Goal: Information Seeking & Learning: Learn about a topic

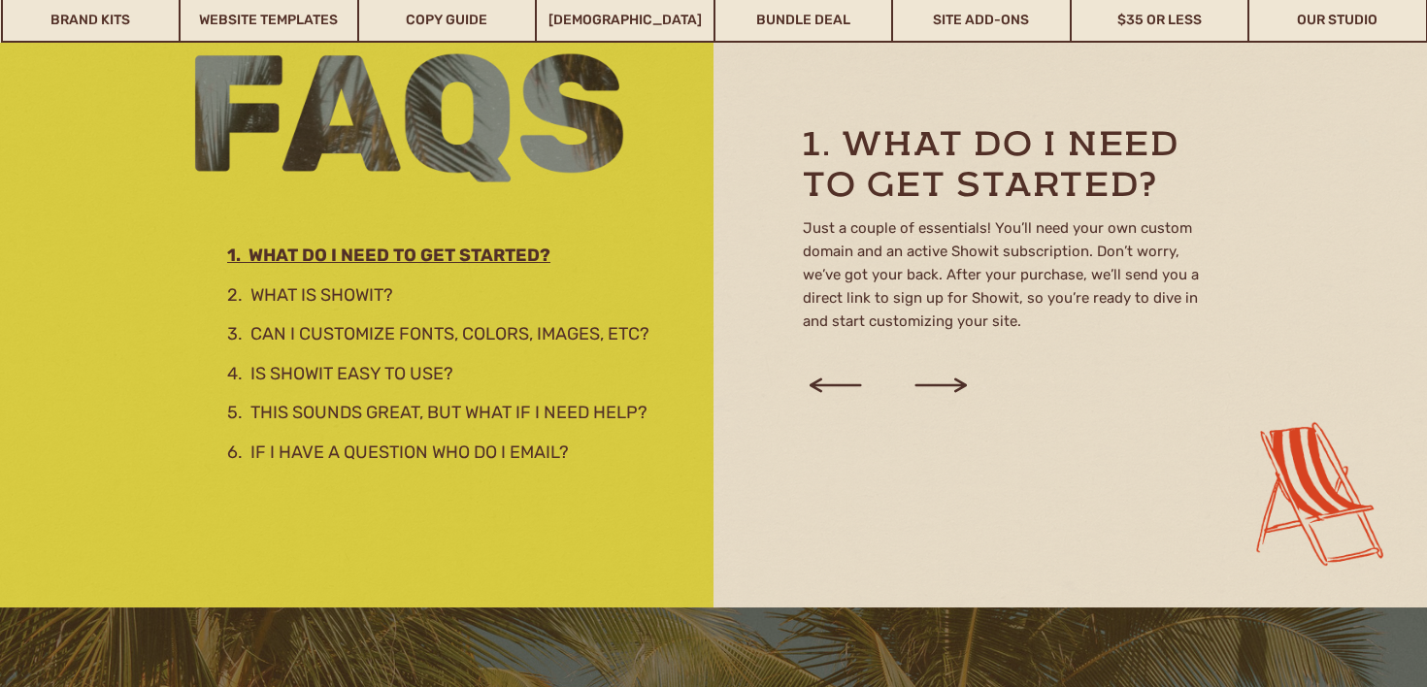
scroll to position [2586, 0]
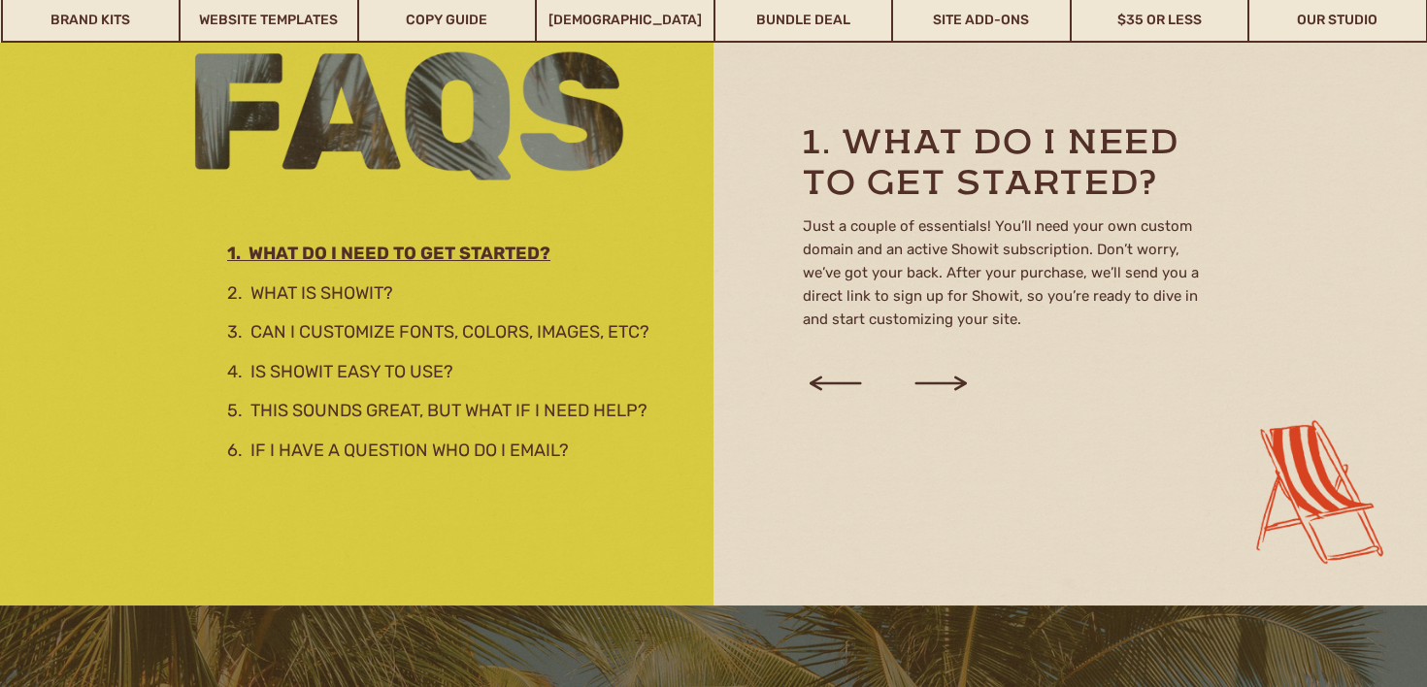
click at [963, 390] on icon at bounding box center [941, 384] width 66 height 74
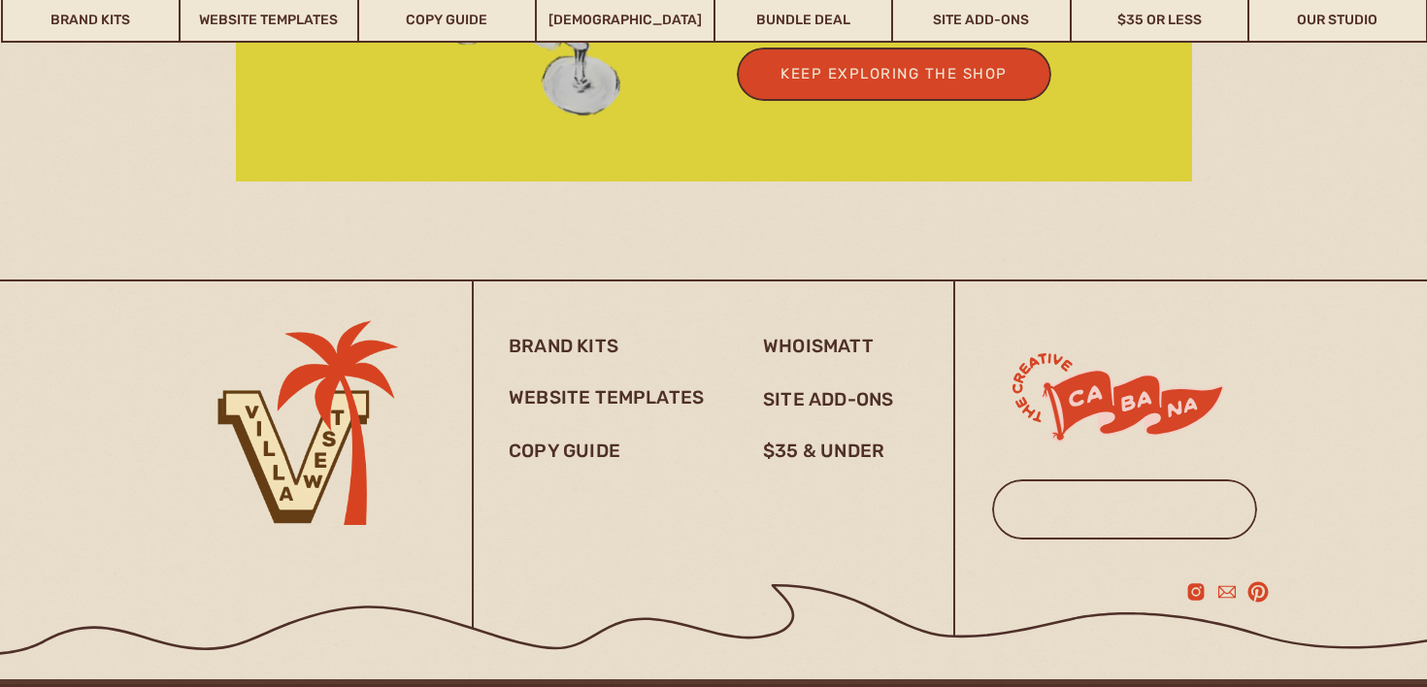
scroll to position [7213, 0]
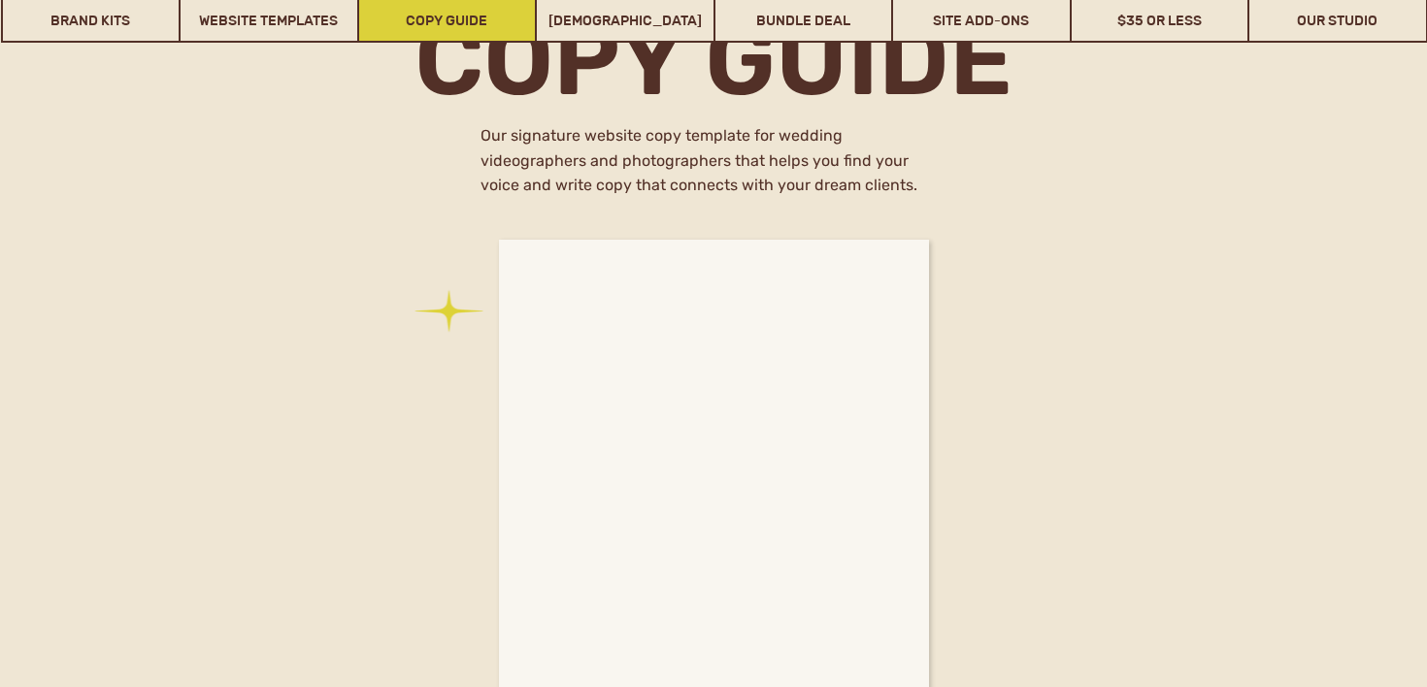
scroll to position [8009, 0]
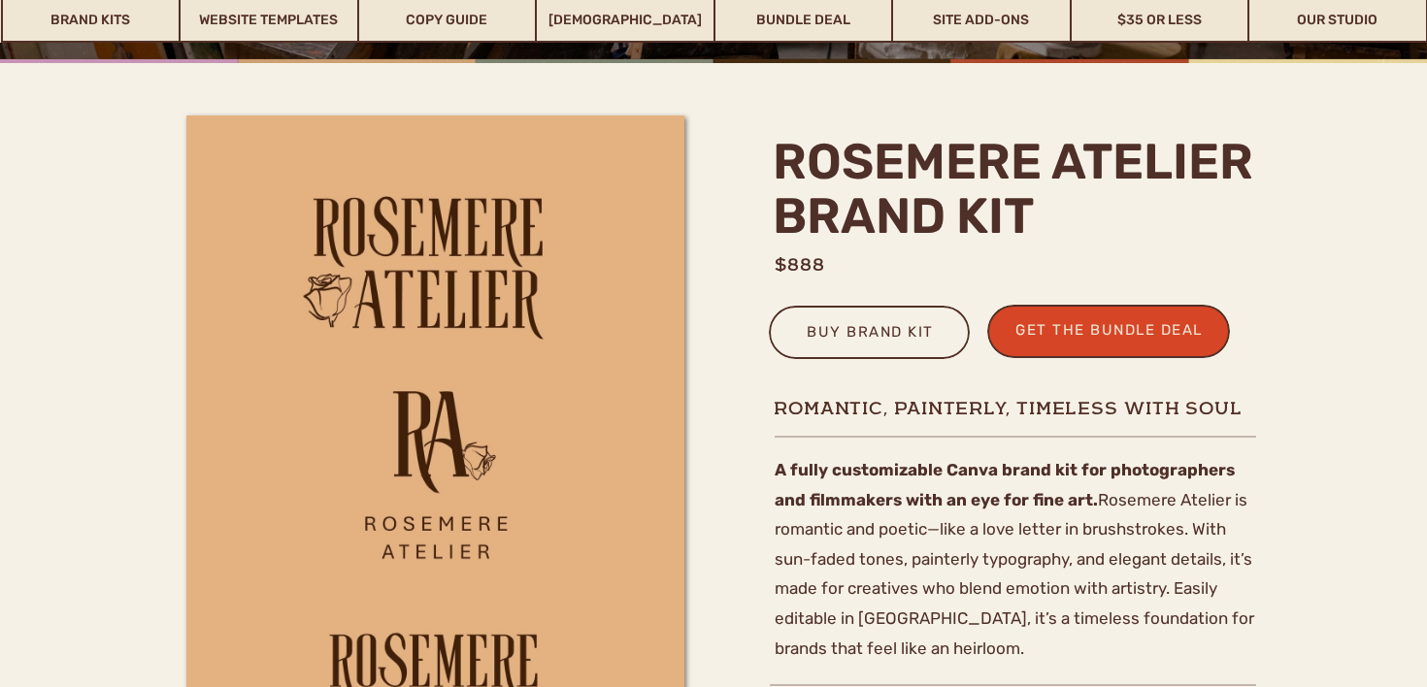
scroll to position [484, 0]
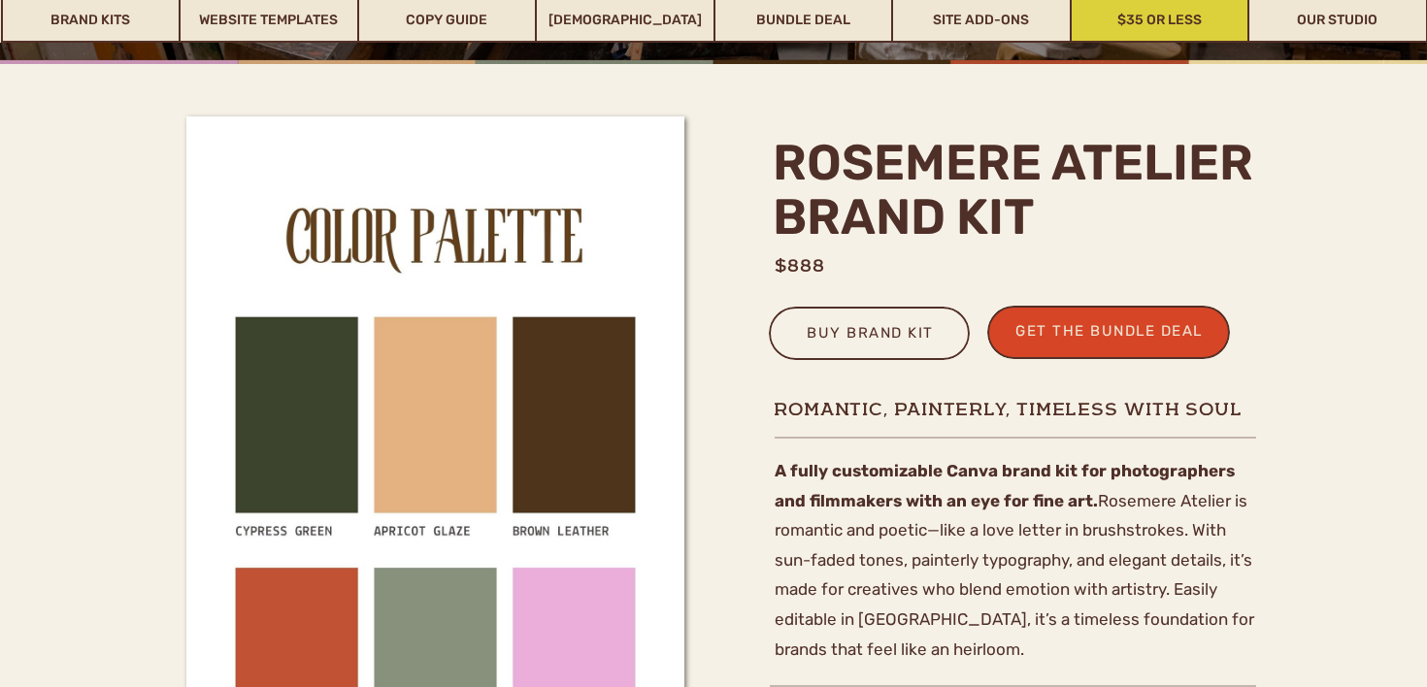
click at [1150, 13] on link "$35 or Less" at bounding box center [1160, 20] width 177 height 45
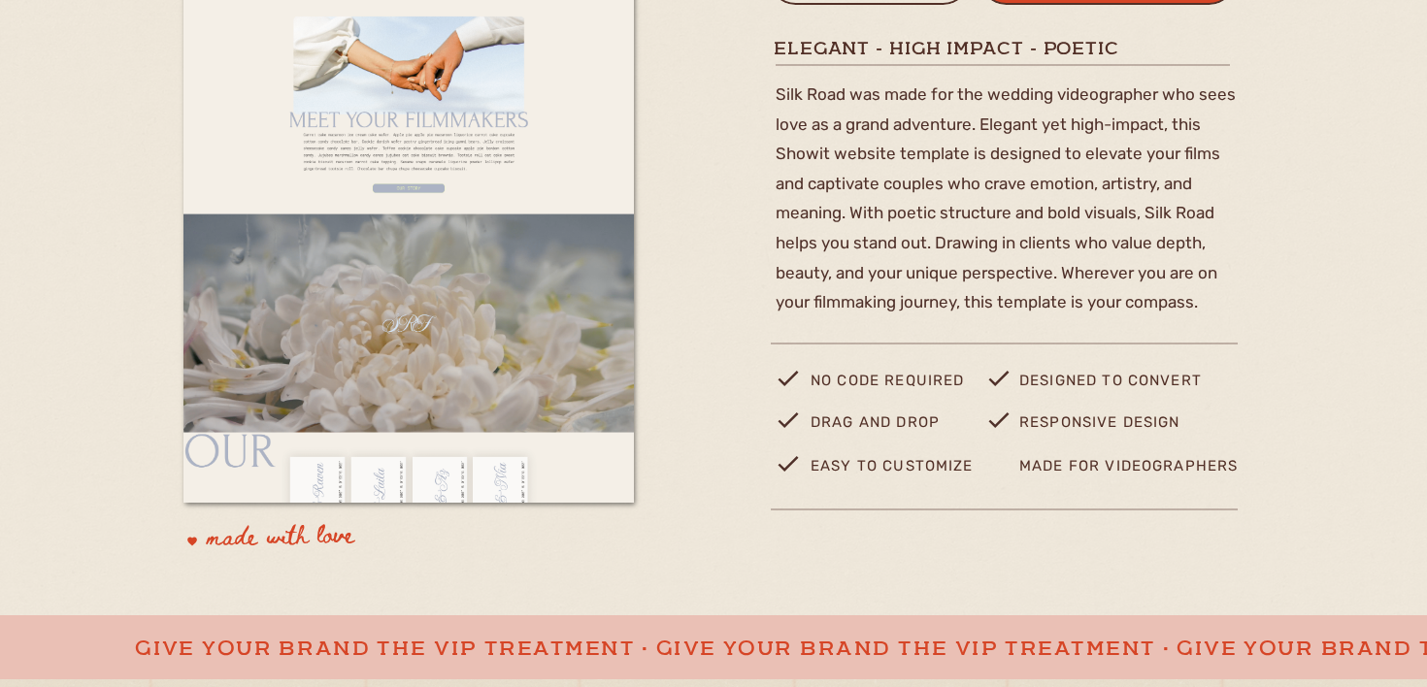
scroll to position [515, 0]
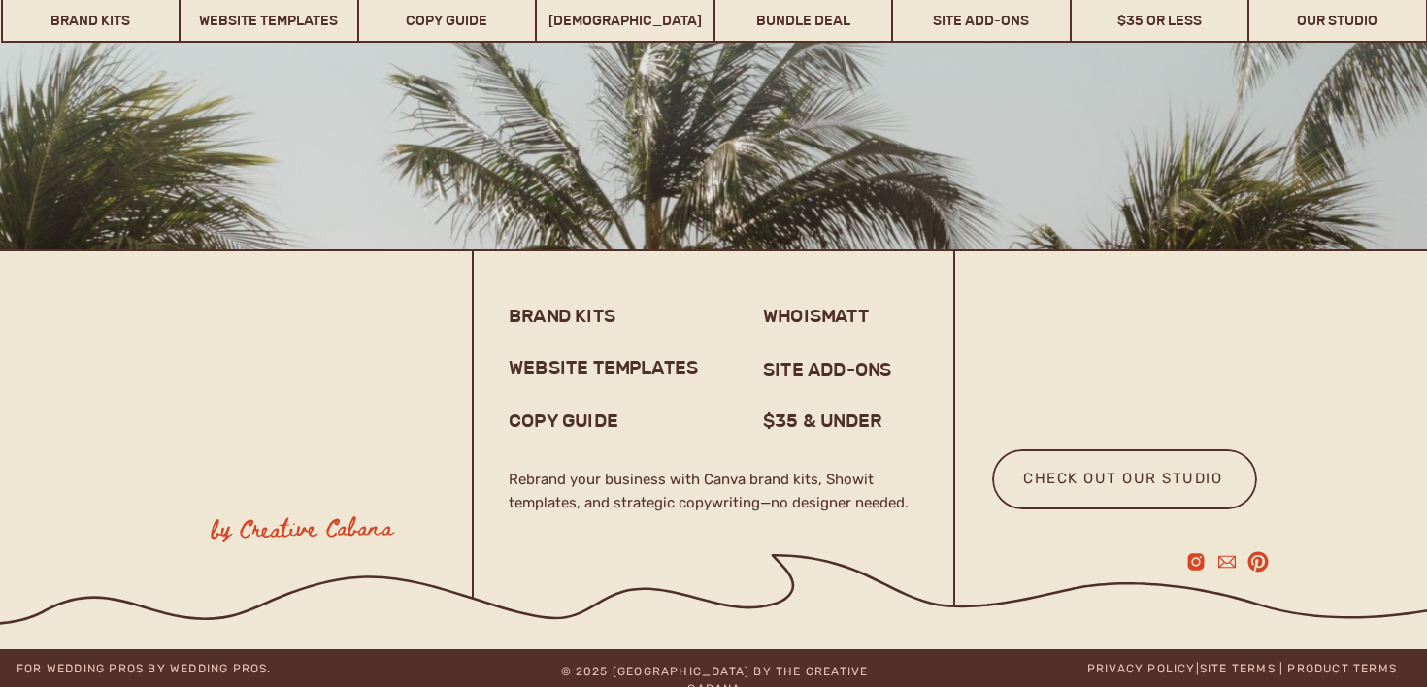
scroll to position [15379, 0]
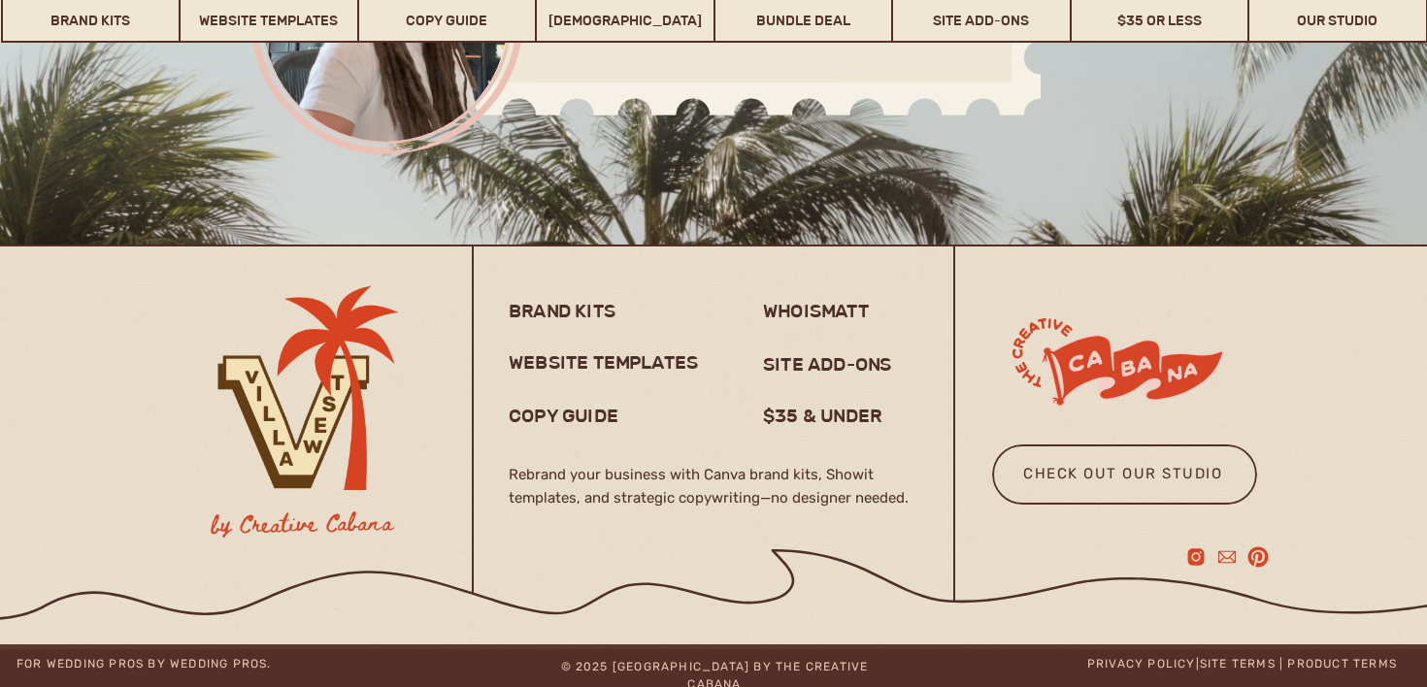
click at [327, 396] on div at bounding box center [302, 423] width 243 height 365
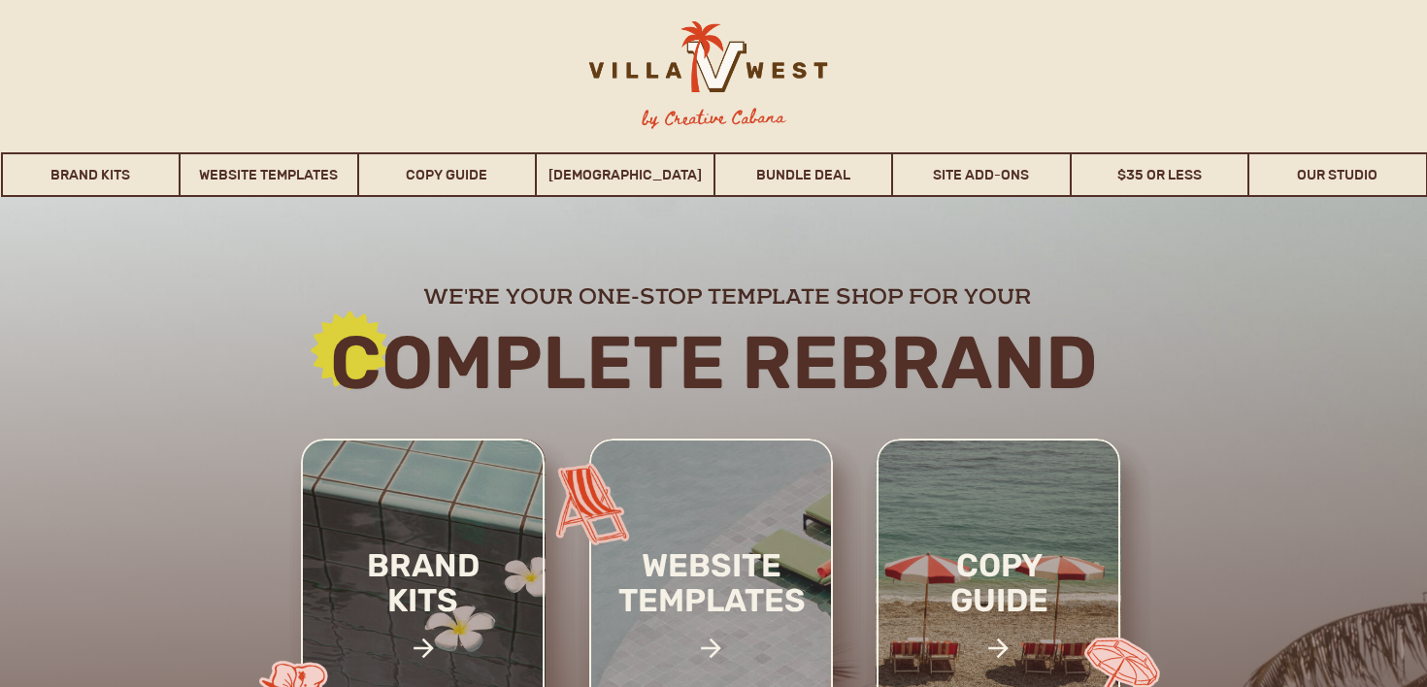
click at [712, 110] on h3 "by Creative Cabana" at bounding box center [714, 118] width 176 height 29
click at [715, 64] on div at bounding box center [705, 66] width 305 height 90
click at [1317, 183] on link "Our Studio" at bounding box center [1337, 174] width 177 height 45
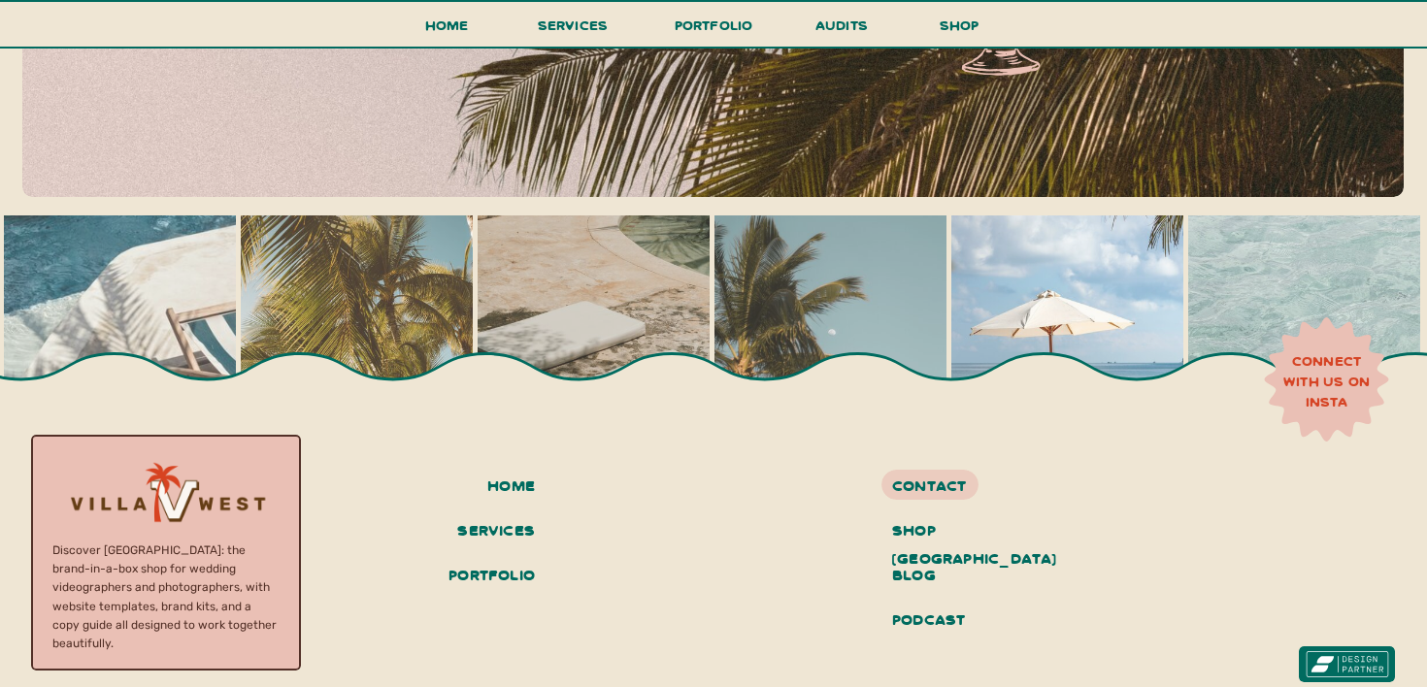
scroll to position [8488, 0]
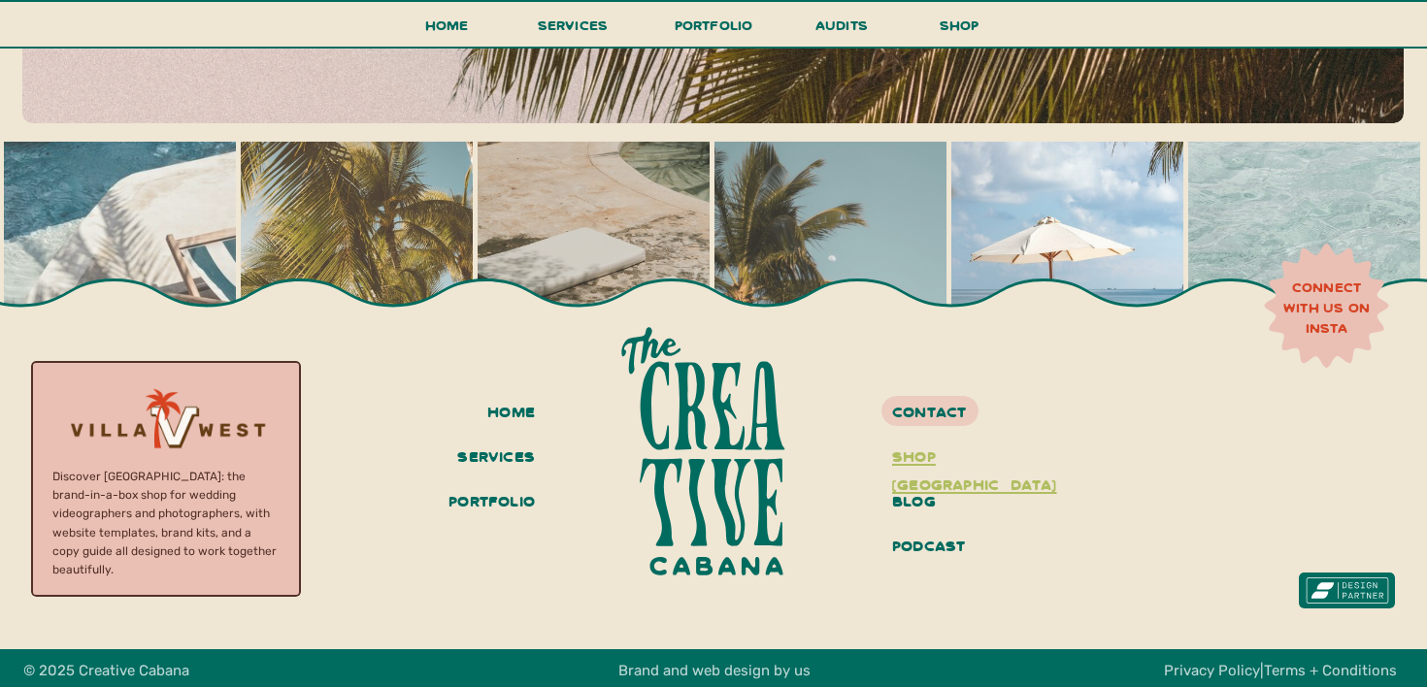
click at [961, 452] on h3 "shop villa west" at bounding box center [965, 458] width 146 height 33
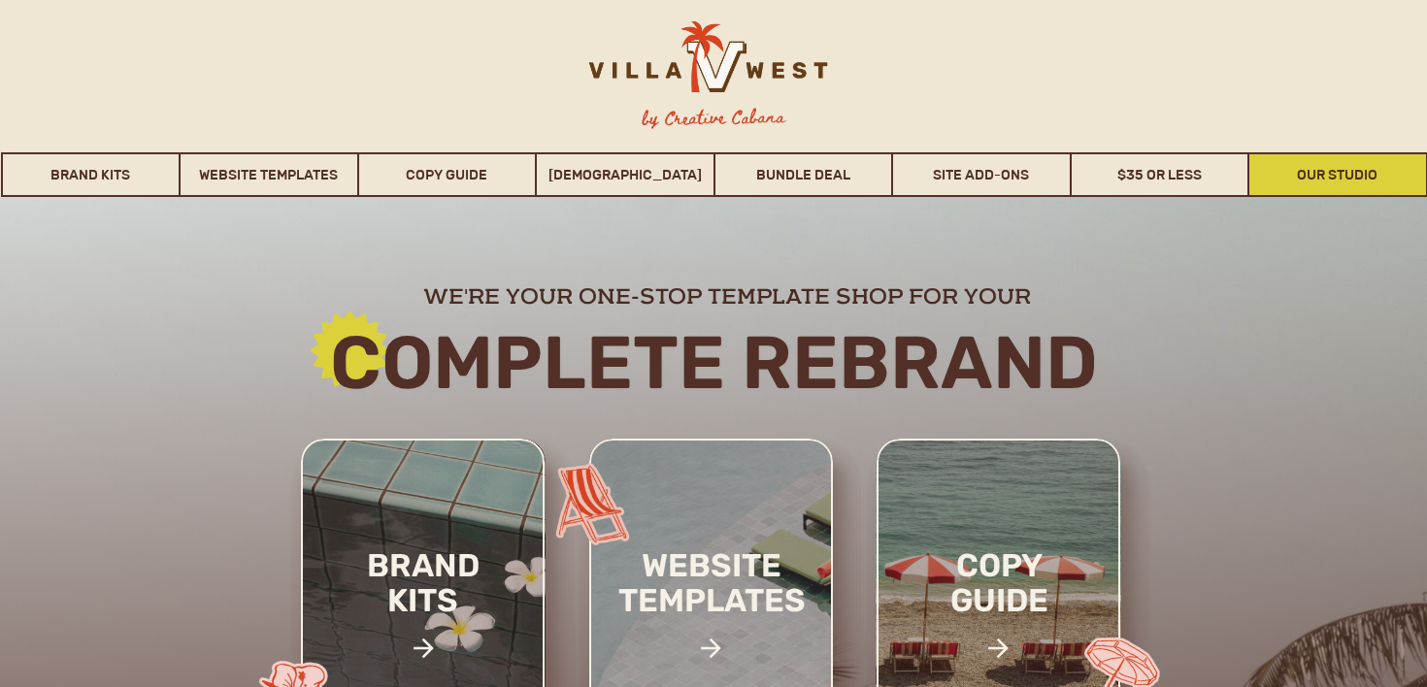
click at [1331, 163] on link "Our Studio" at bounding box center [1337, 174] width 177 height 45
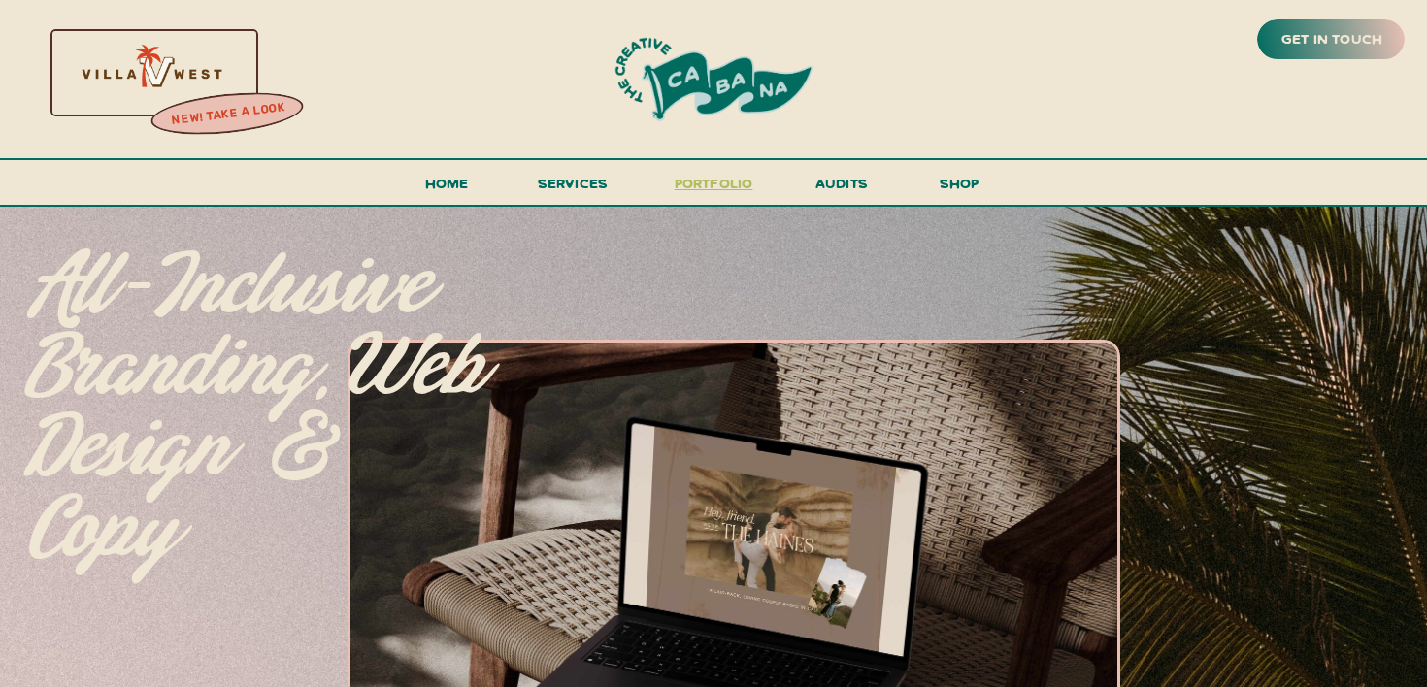
click at [727, 181] on h3 "portfolio" at bounding box center [713, 189] width 91 height 36
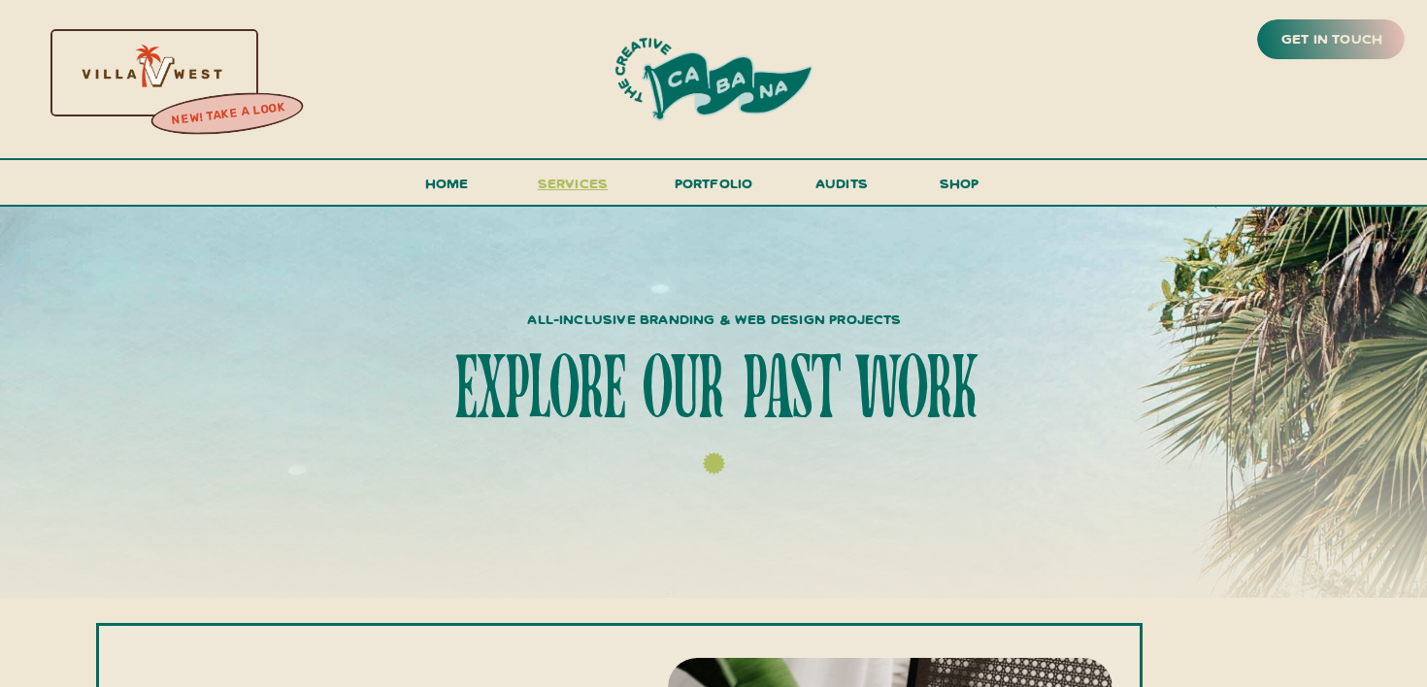
click at [590, 178] on span "services" at bounding box center [573, 183] width 71 height 18
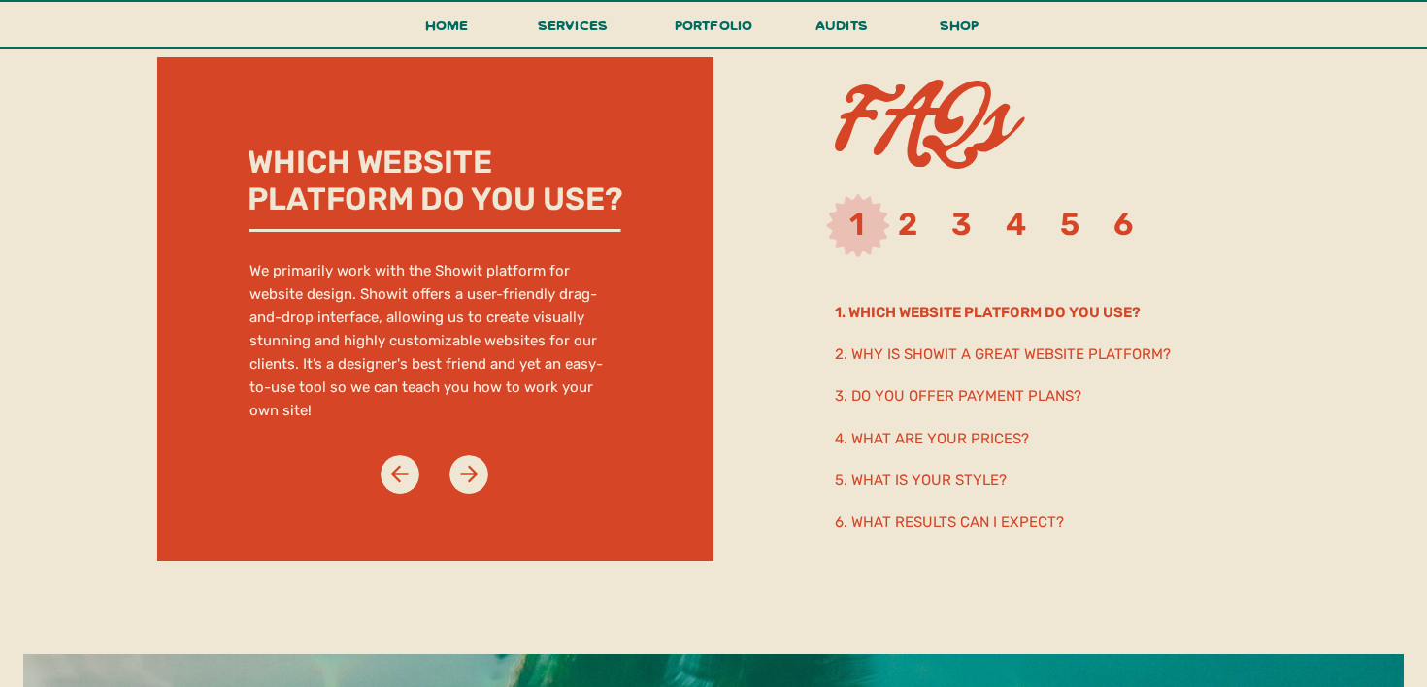
scroll to position [9912, 0]
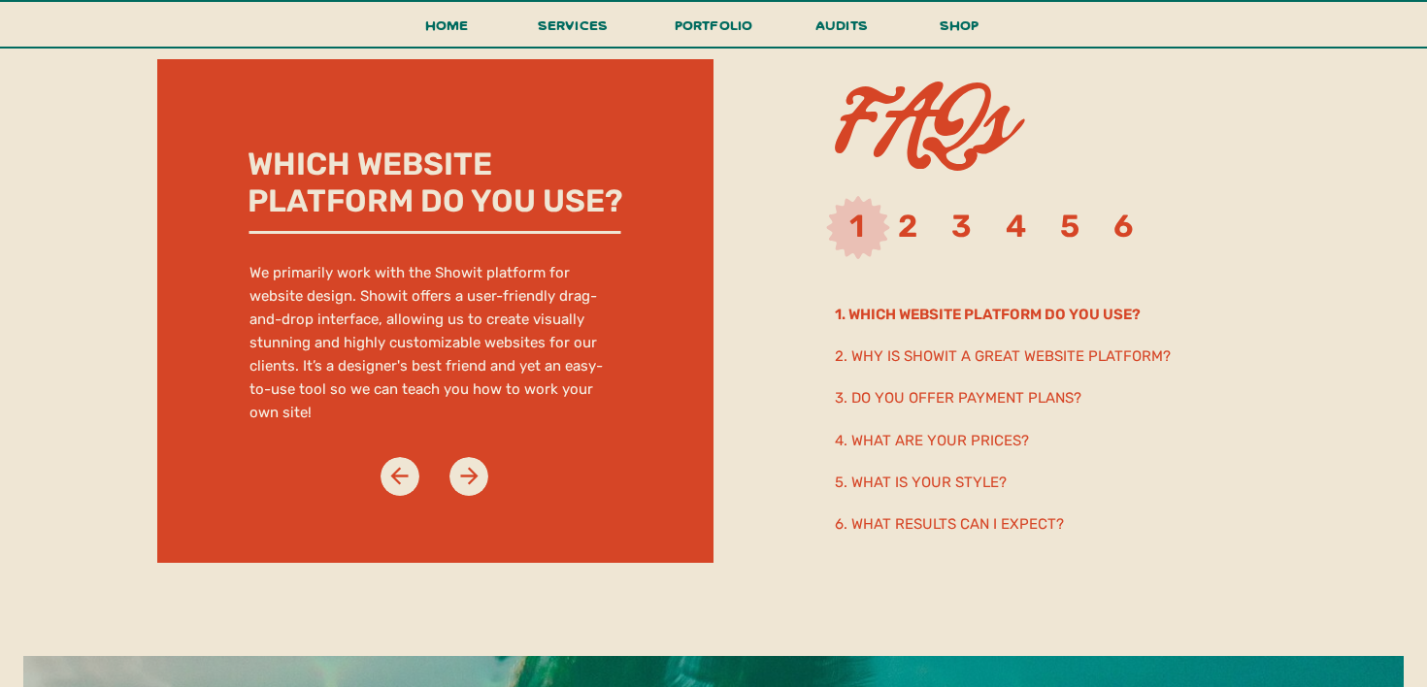
click at [1067, 397] on h2 "3. Do you offer payment plans?" at bounding box center [1045, 396] width 420 height 21
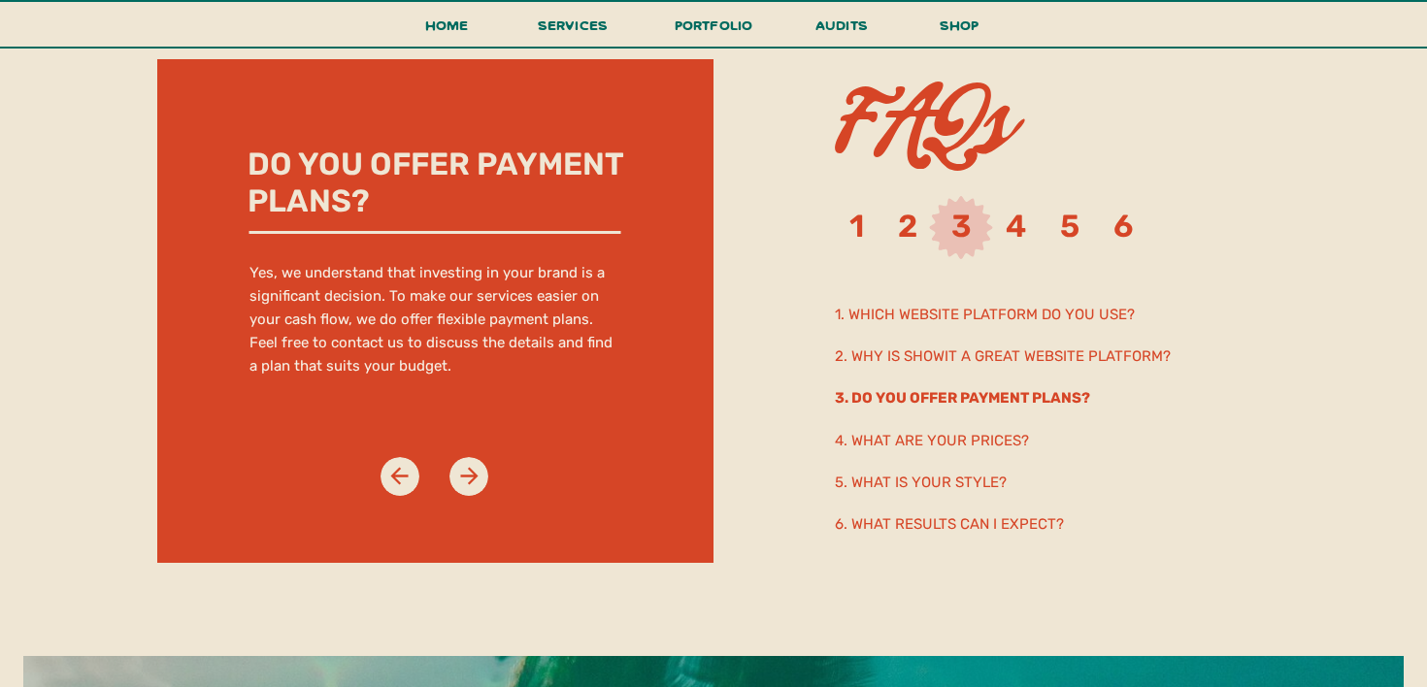
click at [1024, 437] on h2 "4. What are your prices?" at bounding box center [1006, 439] width 343 height 21
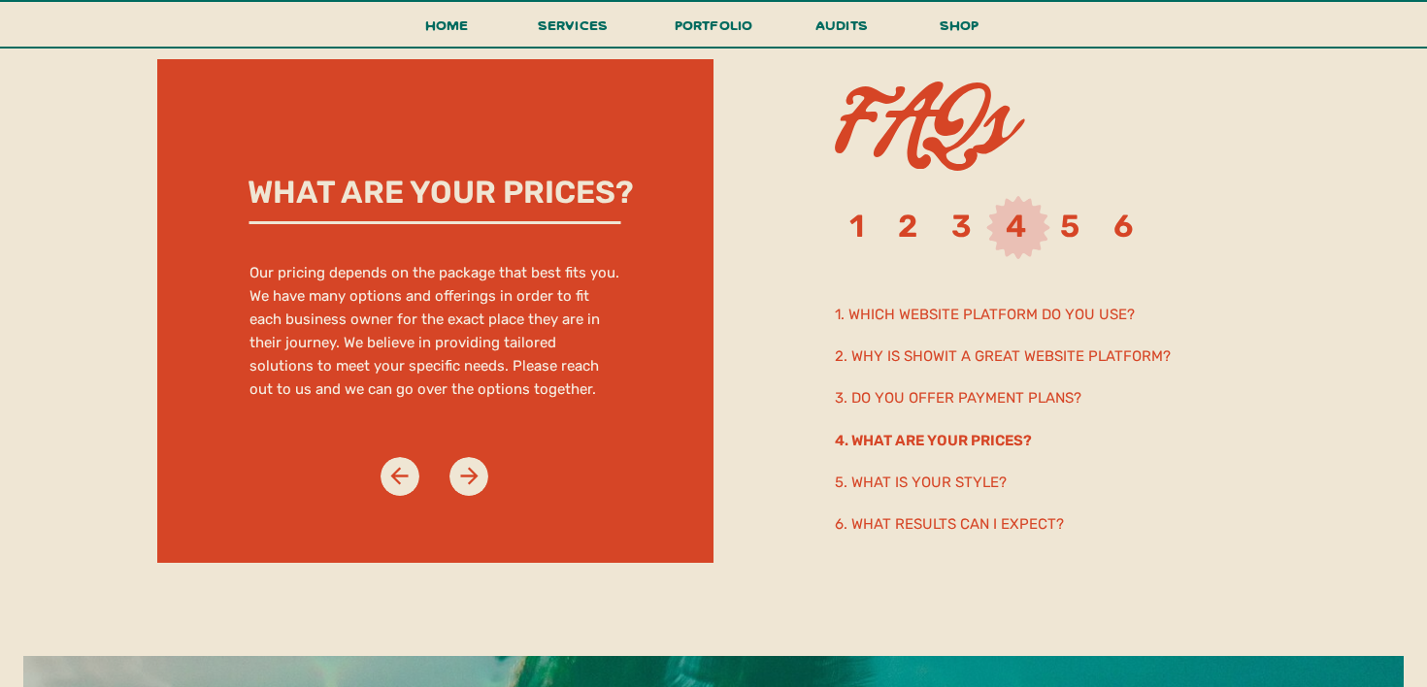
click at [970, 491] on h2 "5. What is your style?" at bounding box center [1045, 481] width 420 height 21
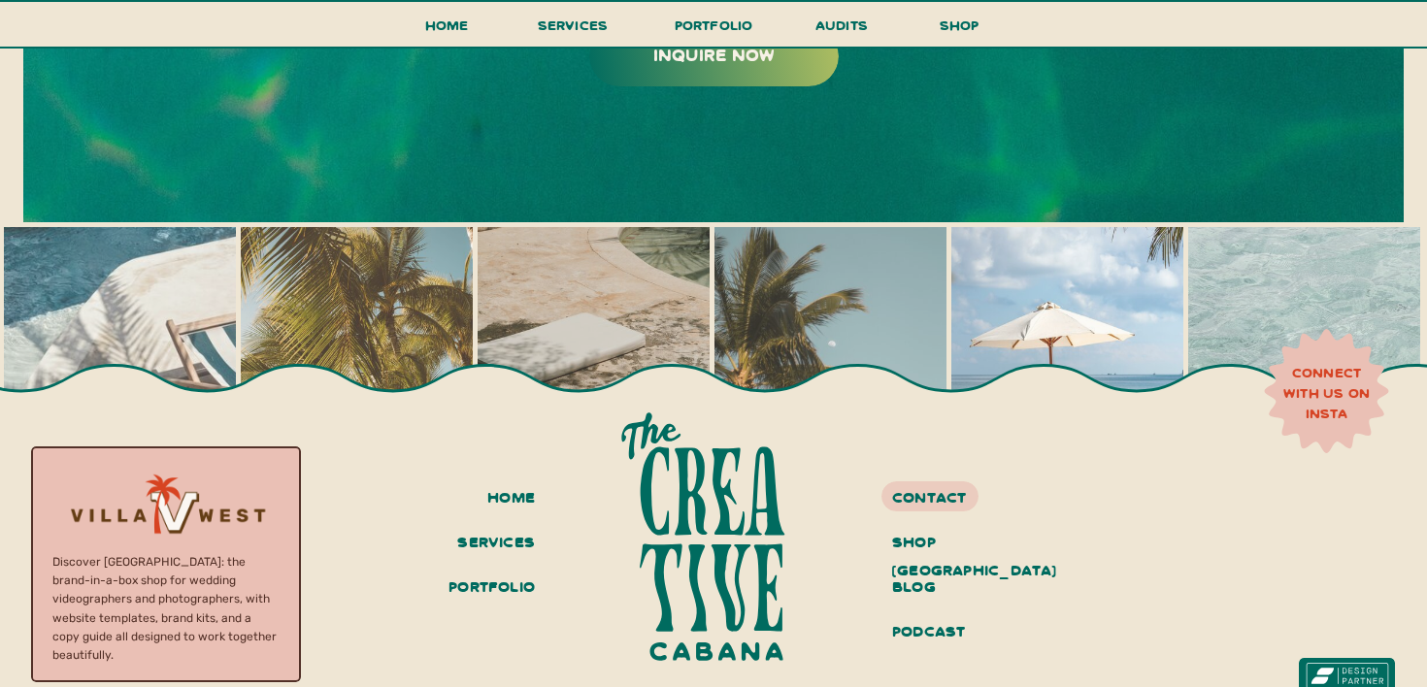
scroll to position [10933, 0]
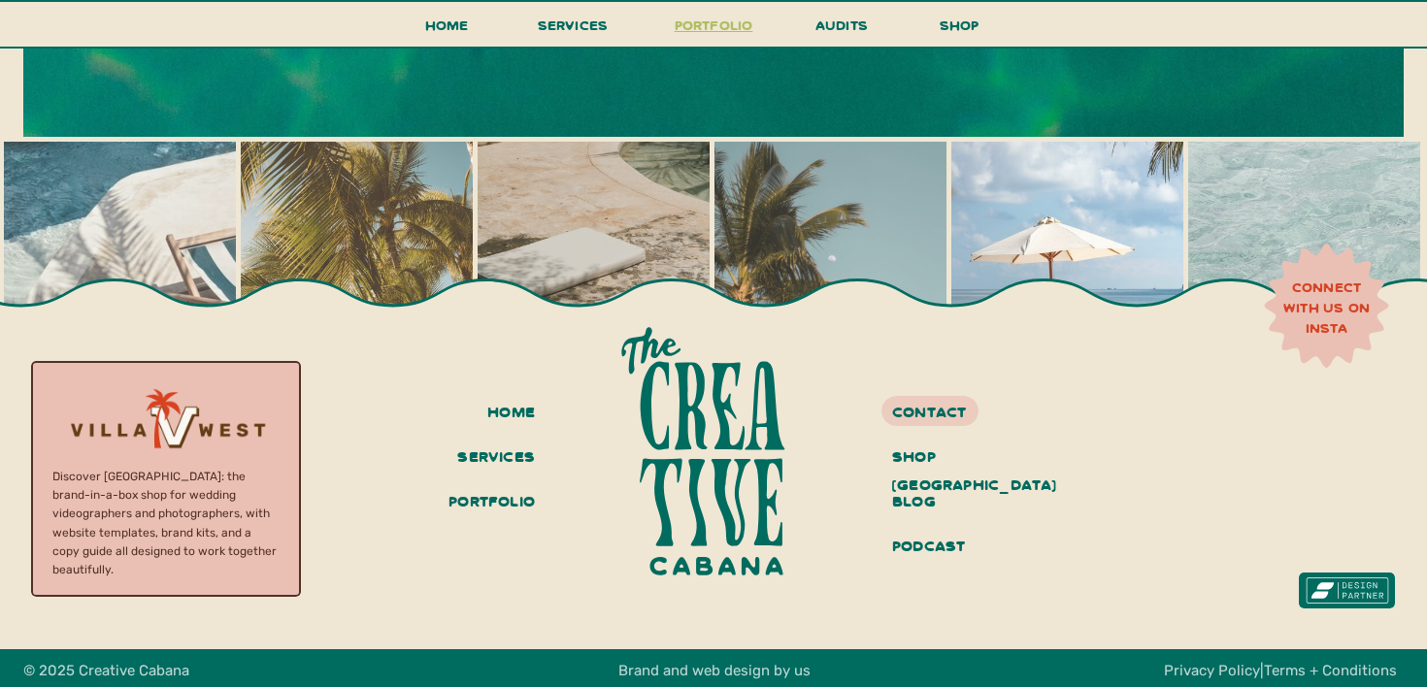
click at [748, 26] on h3 "portfolio" at bounding box center [713, 31] width 91 height 36
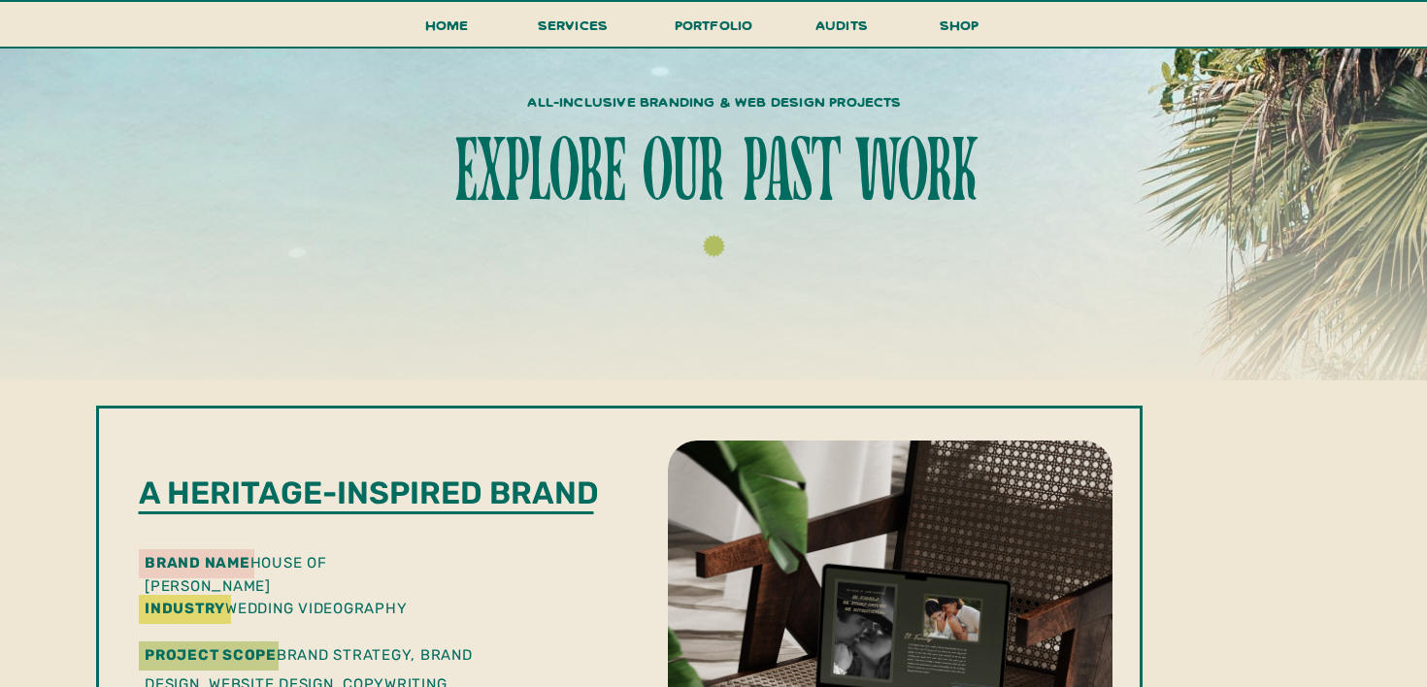
scroll to position [81, 0]
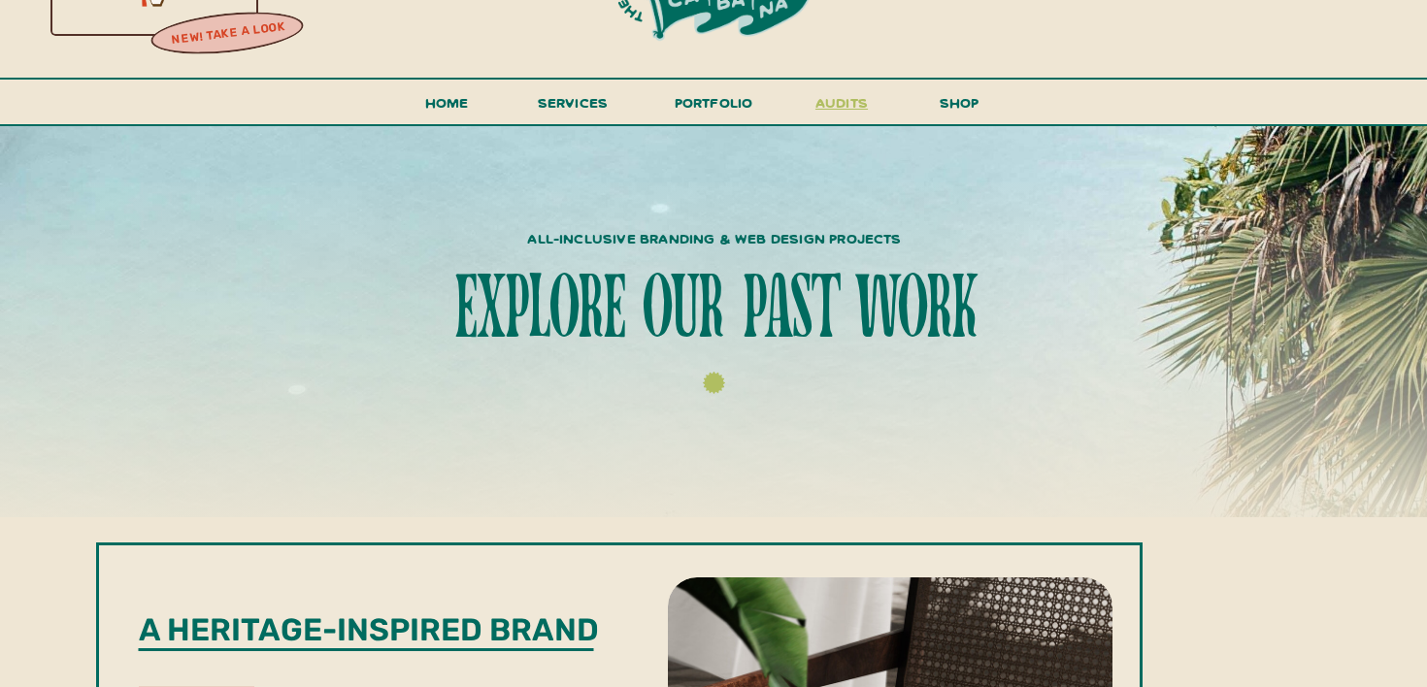
click at [843, 108] on h3 "audits" at bounding box center [842, 107] width 58 height 34
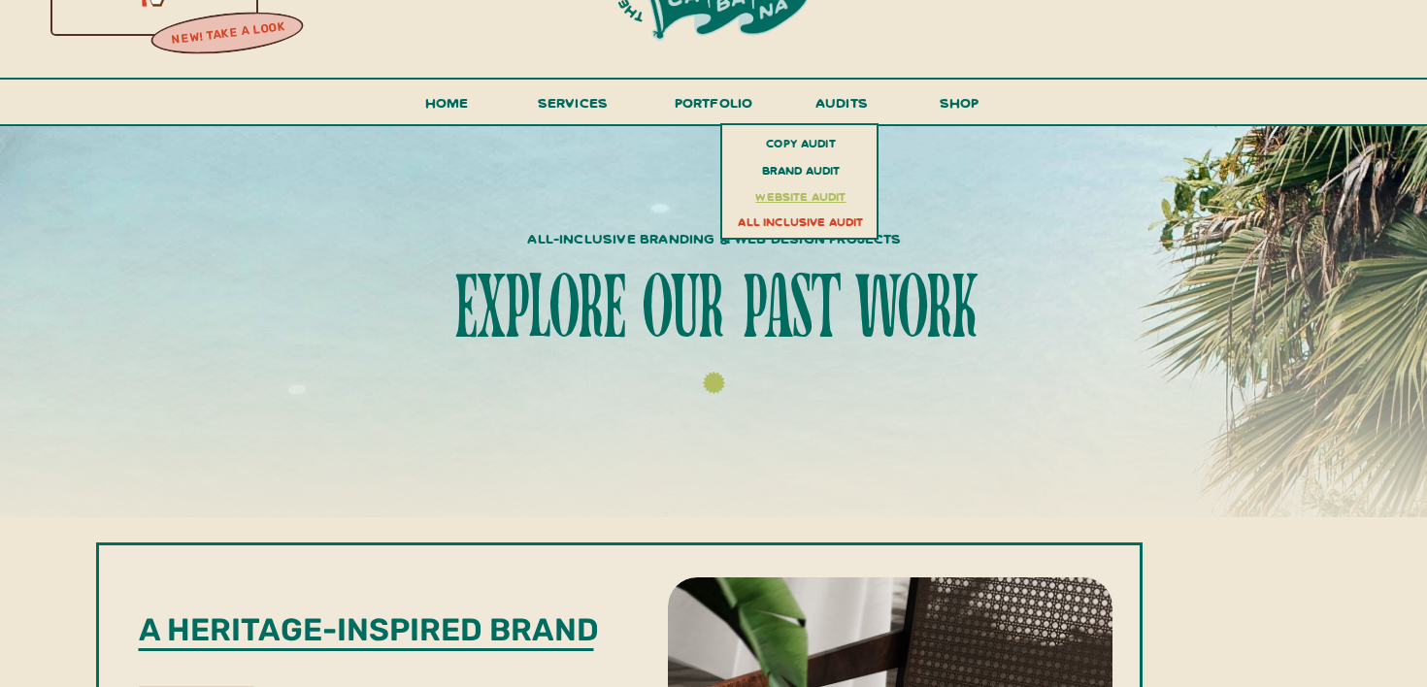
click at [817, 185] on h3 "website audit" at bounding box center [801, 195] width 142 height 20
